Goal: Task Accomplishment & Management: Manage account settings

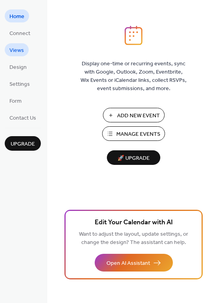
click at [21, 47] on span "Views" at bounding box center [16, 50] width 15 height 8
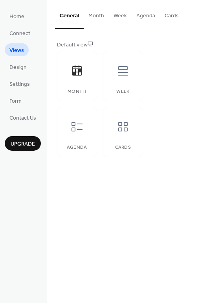
click at [100, 14] on button "Month" at bounding box center [96, 14] width 25 height 28
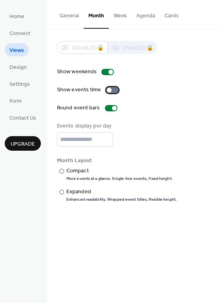
click at [112, 88] on div at bounding box center [112, 90] width 13 height 6
drag, startPoint x: 115, startPoint y: 87, endPoint x: 218, endPoint y: 37, distance: 114.3
click at [218, 37] on div "Disabled 🔒 Enabled 🔒 Show weekends Show events time Round event bars Events dis…" at bounding box center [133, 121] width 173 height 185
drag, startPoint x: 218, startPoint y: 23, endPoint x: 217, endPoint y: 47, distance: 23.6
click at [217, 47] on div "General Month Week Agenda Cards Default view Month Week Agenda Cards Disabled 🔒…" at bounding box center [133, 107] width 173 height 214
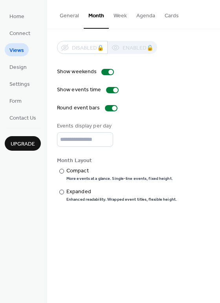
click at [192, 36] on div "Disabled 🔒 Enabled 🔒 Show weekends Show events time Round event bars Events dis…" at bounding box center [133, 121] width 173 height 185
drag, startPoint x: 216, startPoint y: 56, endPoint x: 216, endPoint y: 59, distance: 4.0
click at [216, 59] on div "Disabled 🔒 Enabled 🔒 Show weekends Show events time Round event bars Events dis…" at bounding box center [133, 121] width 173 height 185
drag, startPoint x: 216, startPoint y: 59, endPoint x: 216, endPoint y: 78, distance: 18.5
click at [216, 78] on div "Disabled 🔒 Enabled 🔒 Show weekends Show events time Round event bars Events dis…" at bounding box center [133, 121] width 173 height 185
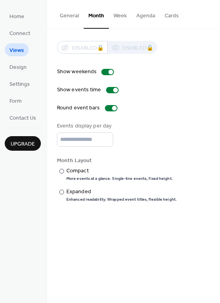
click at [200, 40] on div "Disabled 🔒 Enabled 🔒 Show weekends Show events time Round event bars Events dis…" at bounding box center [133, 121] width 173 height 185
drag, startPoint x: 218, startPoint y: 40, endPoint x: 218, endPoint y: 54, distance: 13.8
click at [218, 53] on div "Disabled 🔒 Enabled 🔒 Show weekends Show events time Round event bars Events dis…" at bounding box center [133, 121] width 173 height 185
drag, startPoint x: 217, startPoint y: 70, endPoint x: 217, endPoint y: 80, distance: 9.9
click at [217, 80] on div "Disabled 🔒 Enabled 🔒 Show weekends Show events time Round event bars Events dis…" at bounding box center [133, 121] width 173 height 185
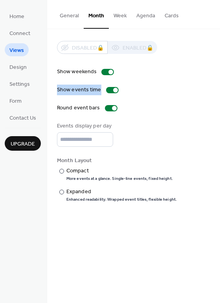
drag, startPoint x: 218, startPoint y: 78, endPoint x: 218, endPoint y: 87, distance: 9.5
click at [218, 87] on div "Disabled 🔒 Enabled 🔒 Show weekends Show events time Round event bars Events dis…" at bounding box center [133, 121] width 173 height 185
click at [197, 59] on div "Disabled 🔒 Enabled 🔒 Show weekends Show events time Round event bars Events dis…" at bounding box center [134, 121] width 154 height 161
drag, startPoint x: 218, startPoint y: 28, endPoint x: 217, endPoint y: 47, distance: 18.9
click at [217, 47] on div "General Month Week Agenda Cards Default view Month Week Agenda Cards Disabled 🔒…" at bounding box center [133, 107] width 173 height 214
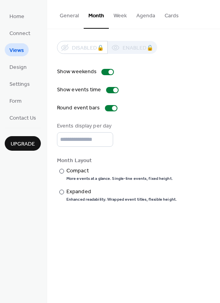
click at [186, 49] on div "Disabled 🔒 Enabled 🔒" at bounding box center [134, 47] width 154 height 13
click at [20, 68] on span "Design" at bounding box center [17, 67] width 17 height 8
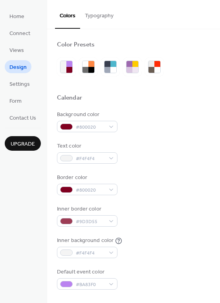
click at [97, 15] on button "Typography" at bounding box center [99, 14] width 38 height 28
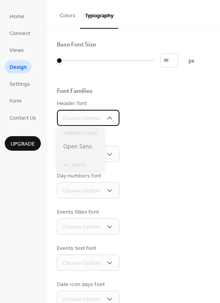
click at [109, 116] on icon at bounding box center [110, 118] width 8 height 8
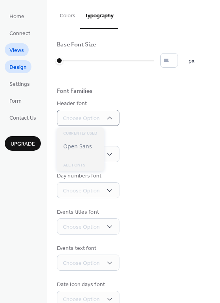
click at [20, 50] on span "Views" at bounding box center [16, 50] width 15 height 8
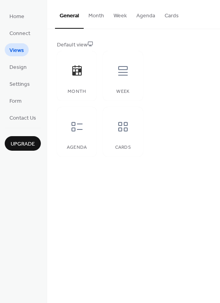
click at [93, 18] on button "Month" at bounding box center [96, 14] width 25 height 28
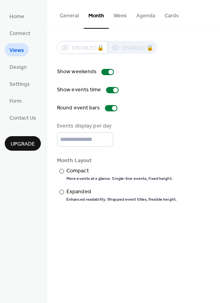
drag, startPoint x: 217, startPoint y: 25, endPoint x: 217, endPoint y: 41, distance: 15.4
click at [217, 41] on div "General Month Week Agenda Cards Default view Month Week Agenda Cards Disabled 🔒…" at bounding box center [133, 107] width 173 height 214
click at [194, 40] on div "Disabled 🔒 Enabled 🔒 Show weekends Show events time Round event bars Events dis…" at bounding box center [133, 121] width 173 height 185
drag, startPoint x: 218, startPoint y: 52, endPoint x: 217, endPoint y: 66, distance: 13.8
click at [217, 66] on div "Disabled 🔒 Enabled 🔒 Show weekends Show events time Round event bars Events dis…" at bounding box center [133, 121] width 173 height 185
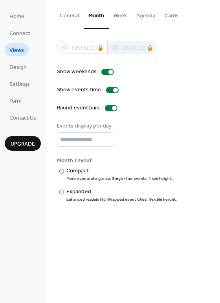
click at [179, 151] on div "Show weekends Show events time Round event bars Events display per day * Month …" at bounding box center [134, 135] width 154 height 135
click at [17, 14] on span "Home" at bounding box center [16, 17] width 15 height 8
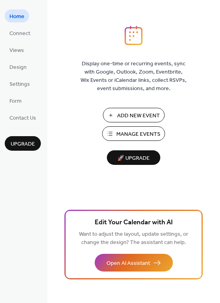
click at [204, 21] on div "Display one-time or recurring events, sync with Google, Outlook, Zoom, Eventbri…" at bounding box center [133, 151] width 173 height 303
click at [143, 133] on span "Manage Events" at bounding box center [139, 134] width 44 height 8
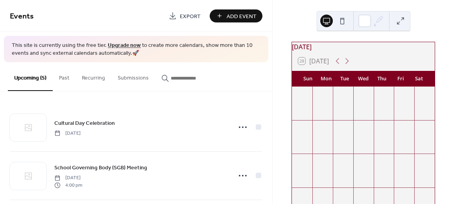
click at [349, 64] on icon at bounding box center [348, 61] width 4 height 6
drag, startPoint x: 452, startPoint y: 28, endPoint x: 450, endPoint y: 58, distance: 30.4
click at [450, 58] on div "[DATE] 28 [DATE] Sun Mon Tue Wed Thu Fri Sat 28 29 30 1 2 3 4 5 6 7 School Gove…" at bounding box center [364, 102] width 182 height 204
click at [438, 38] on div "[DATE] 28 [DATE] Sun Mon Tue Wed Thu Fri Sat 28 29 30 1 2 3 4 5 6 7 School Gove…" at bounding box center [364, 102] width 182 height 204
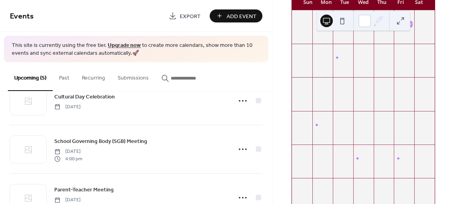
scroll to position [35, 0]
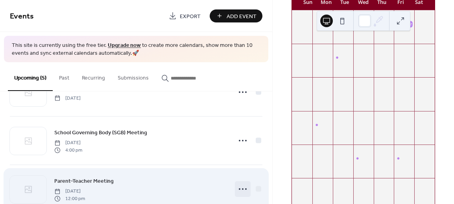
click at [241, 189] on icon at bounding box center [243, 189] width 13 height 13
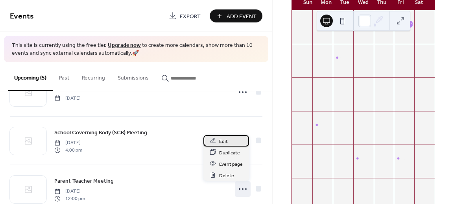
click at [226, 139] on span "Edit" at bounding box center [223, 141] width 9 height 8
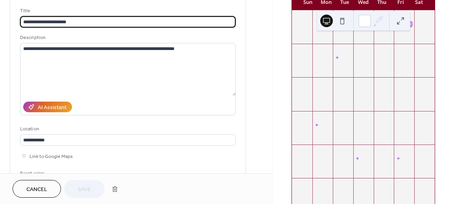
scroll to position [78, 0]
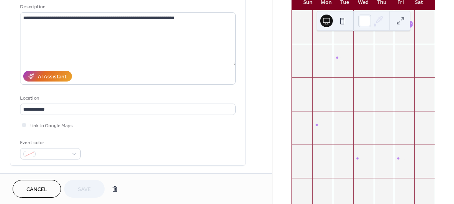
drag, startPoint x: 270, startPoint y: 64, endPoint x: 268, endPoint y: 91, distance: 26.8
click at [268, 91] on div "**********" at bounding box center [136, 207] width 272 height 482
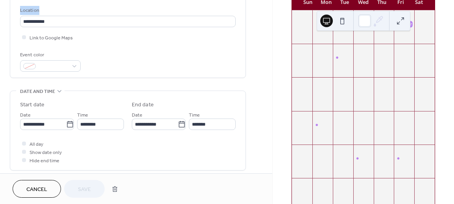
scroll to position [176, 0]
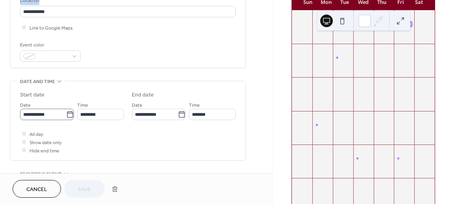
click at [67, 114] on icon at bounding box center [70, 115] width 8 height 8
click at [66, 114] on input "**********" at bounding box center [43, 114] width 46 height 11
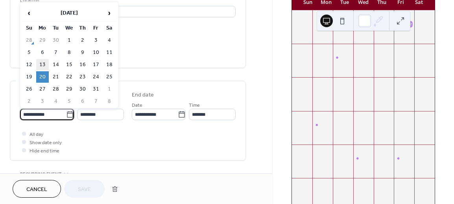
click at [43, 63] on td "13" at bounding box center [42, 64] width 13 height 11
type input "**********"
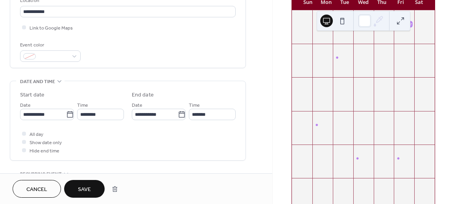
click at [85, 185] on span "Save" at bounding box center [84, 189] width 13 height 8
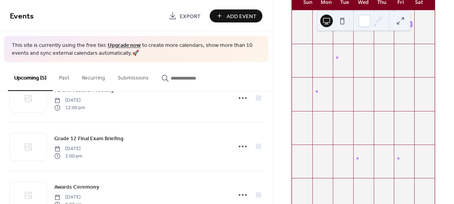
scroll to position [127, 0]
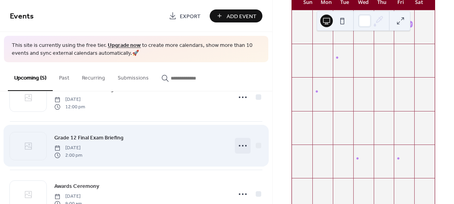
click at [242, 145] on circle at bounding box center [243, 146] width 2 height 2
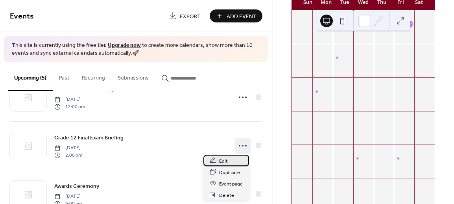
click at [229, 160] on div "Edit" at bounding box center [227, 160] width 46 height 11
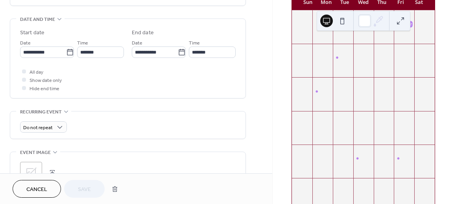
scroll to position [239, 0]
click at [69, 51] on icon at bounding box center [70, 51] width 8 height 8
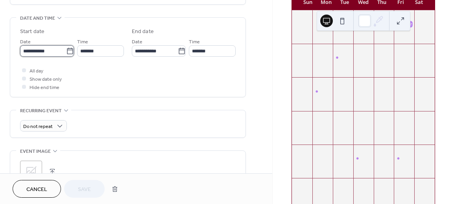
click at [66, 51] on input "**********" at bounding box center [43, 50] width 46 height 11
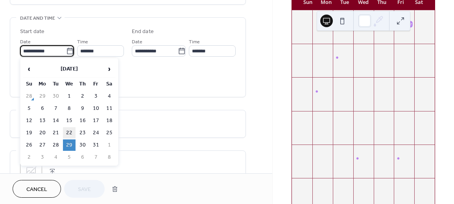
click at [69, 132] on td "22" at bounding box center [69, 132] width 13 height 11
type input "**********"
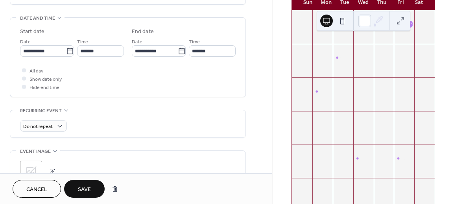
click at [85, 188] on span "Save" at bounding box center [84, 189] width 13 height 8
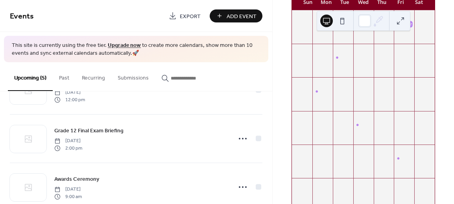
scroll to position [152, 0]
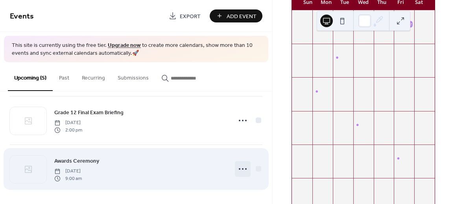
click at [239, 169] on icon at bounding box center [243, 169] width 13 height 13
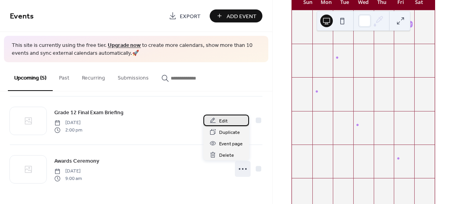
click at [219, 122] on span "Edit" at bounding box center [223, 121] width 9 height 8
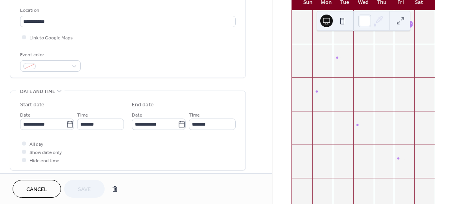
scroll to position [183, 0]
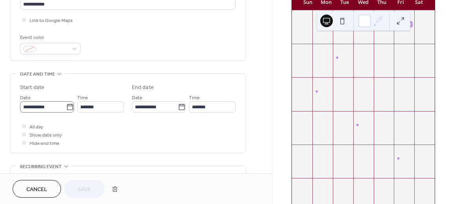
click at [67, 105] on icon at bounding box center [70, 107] width 8 height 8
click at [66, 105] on input "**********" at bounding box center [43, 106] width 46 height 11
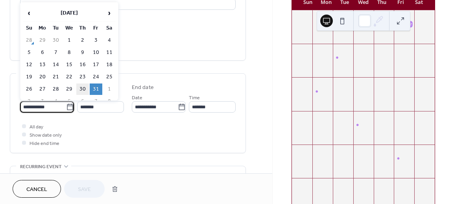
click at [83, 89] on td "30" at bounding box center [82, 88] width 13 height 11
type input "**********"
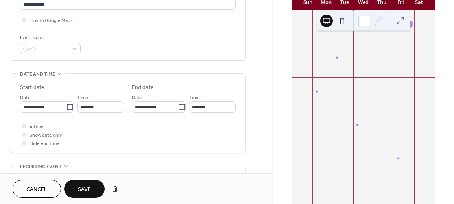
click at [88, 187] on span "Save" at bounding box center [84, 189] width 13 height 8
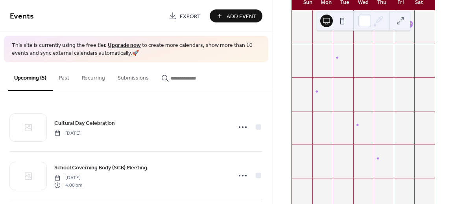
click at [397, 21] on button at bounding box center [401, 21] width 13 height 13
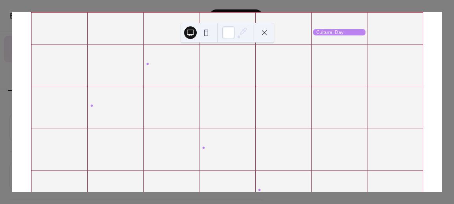
scroll to position [62, 0]
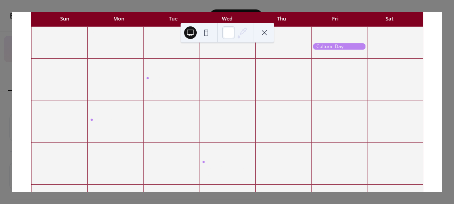
click at [266, 30] on button at bounding box center [264, 32] width 13 height 13
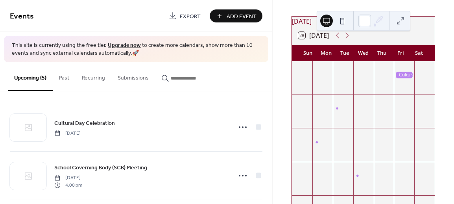
scroll to position [0, 0]
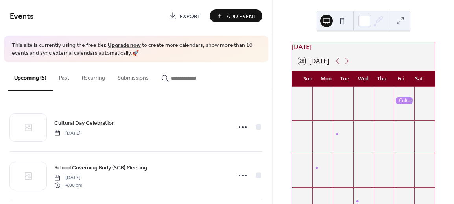
click at [332, 52] on div "[DATE]" at bounding box center [363, 46] width 143 height 9
click at [371, 52] on div "[DATE]" at bounding box center [363, 46] width 143 height 9
